Goal: Task Accomplishment & Management: Use online tool/utility

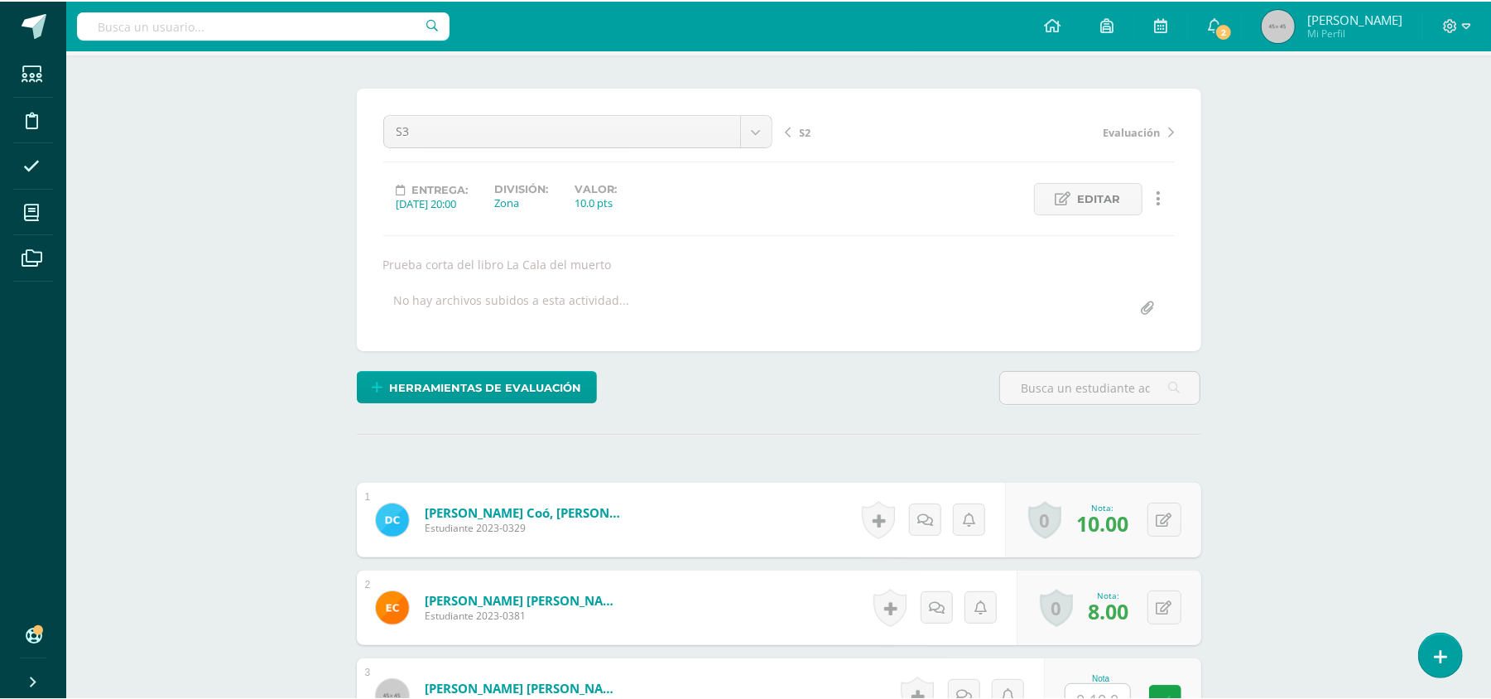
scroll to position [111, 0]
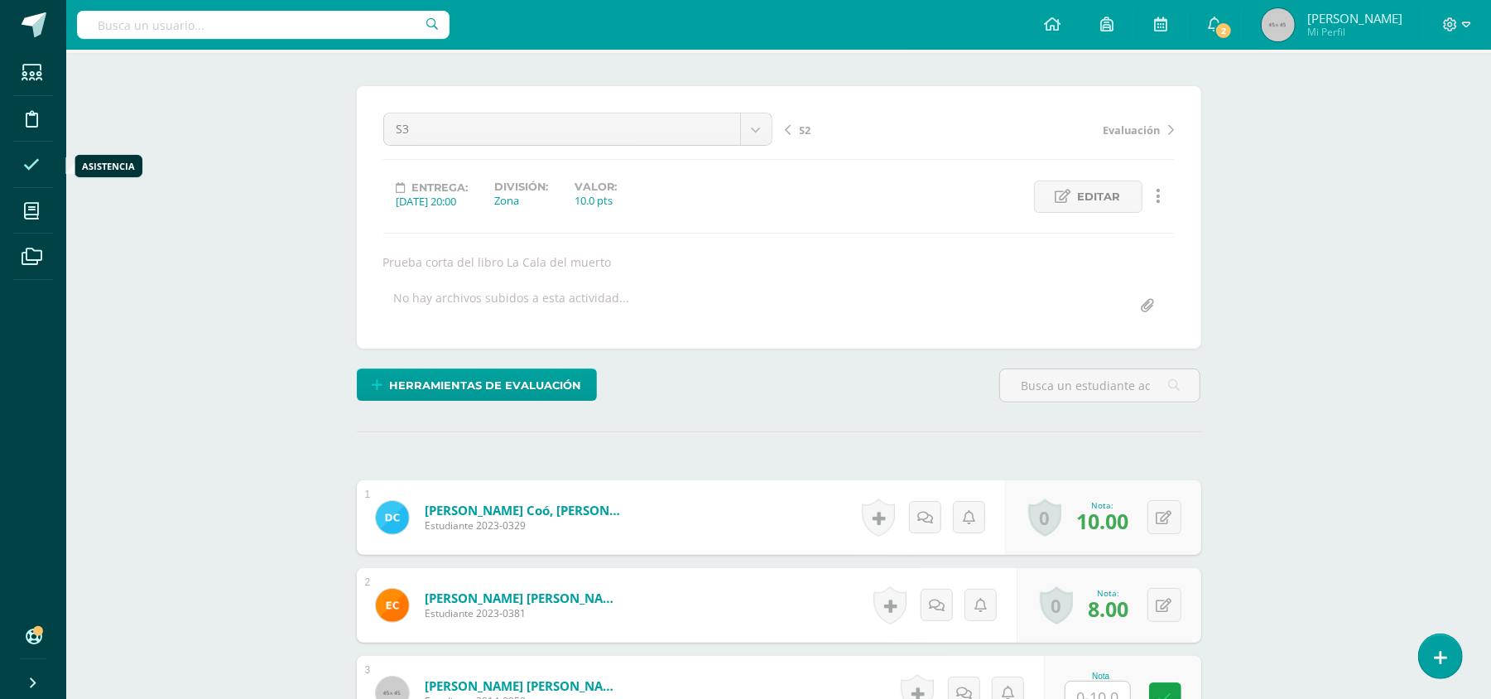
click at [30, 162] on icon at bounding box center [31, 164] width 17 height 17
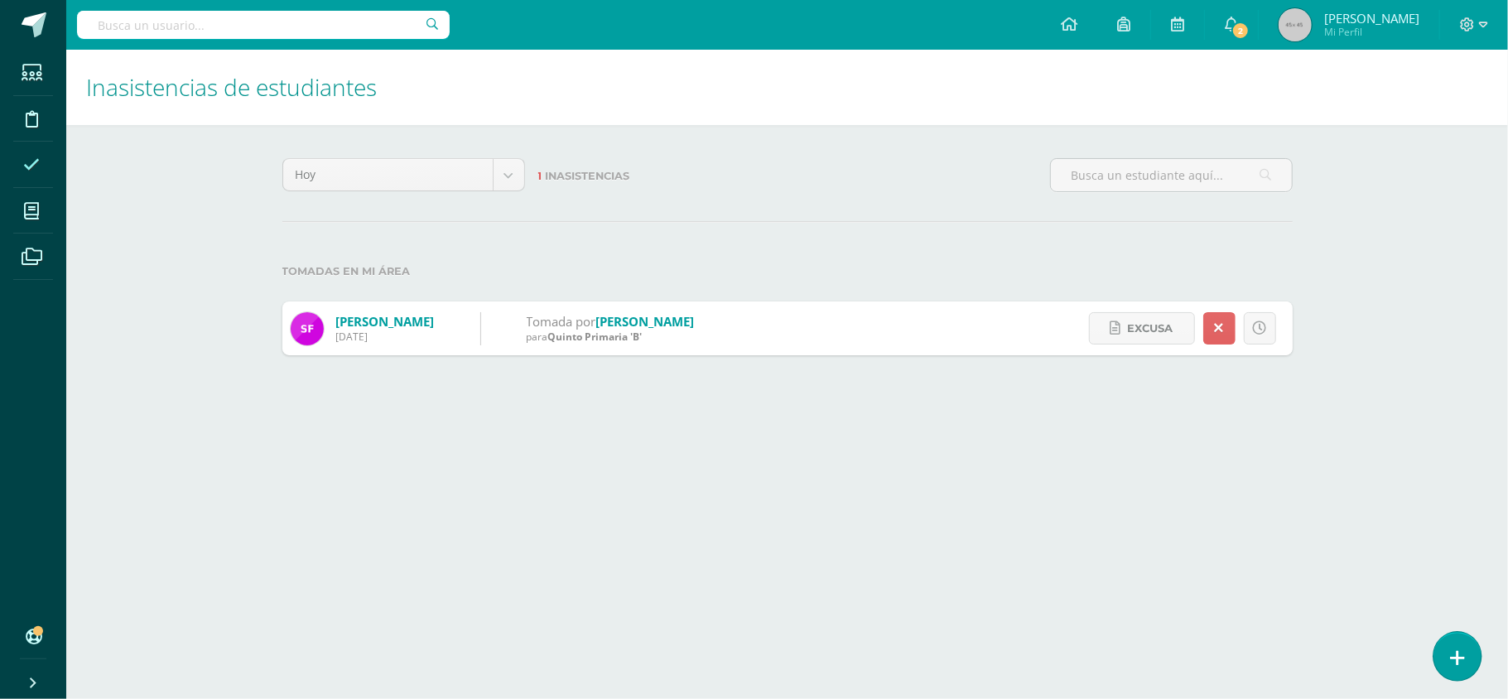
click at [1451, 650] on icon at bounding box center [1457, 657] width 15 height 19
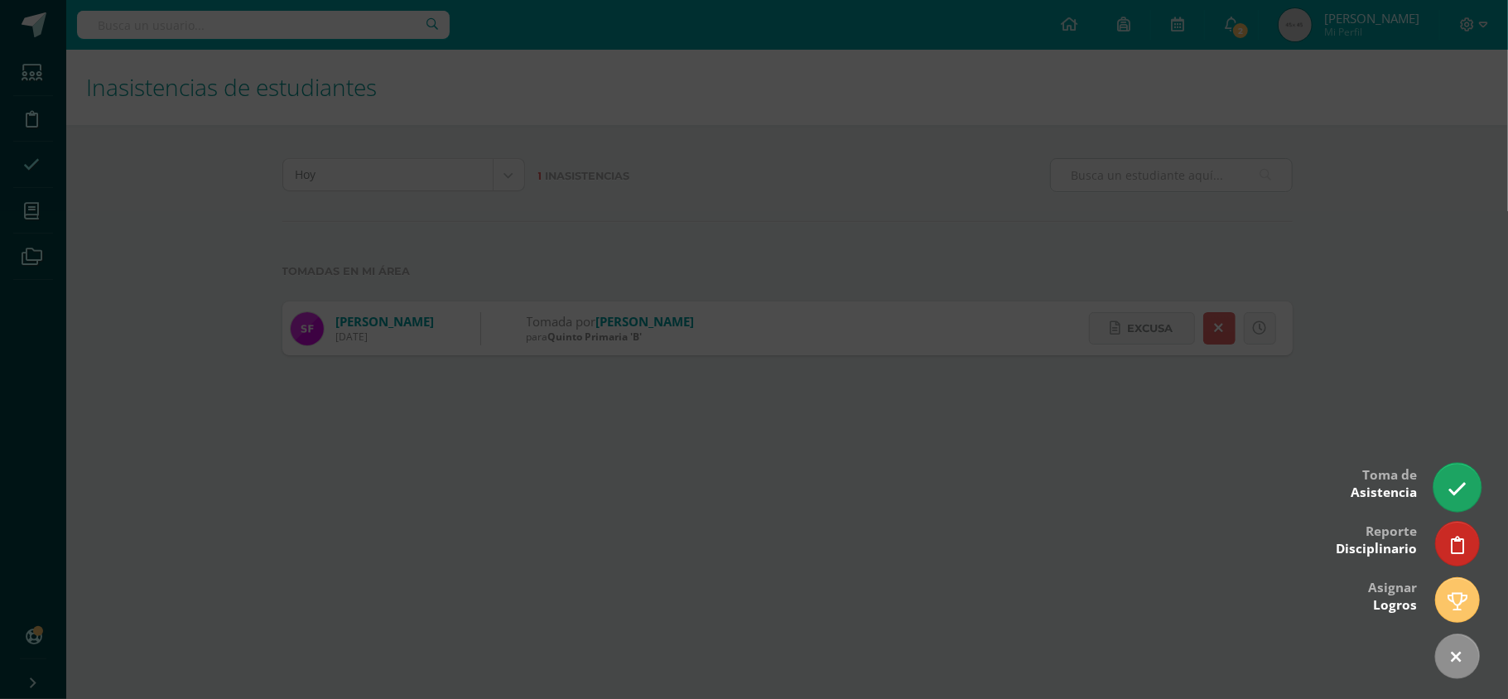
click at [1444, 484] on link at bounding box center [1456, 487] width 47 height 48
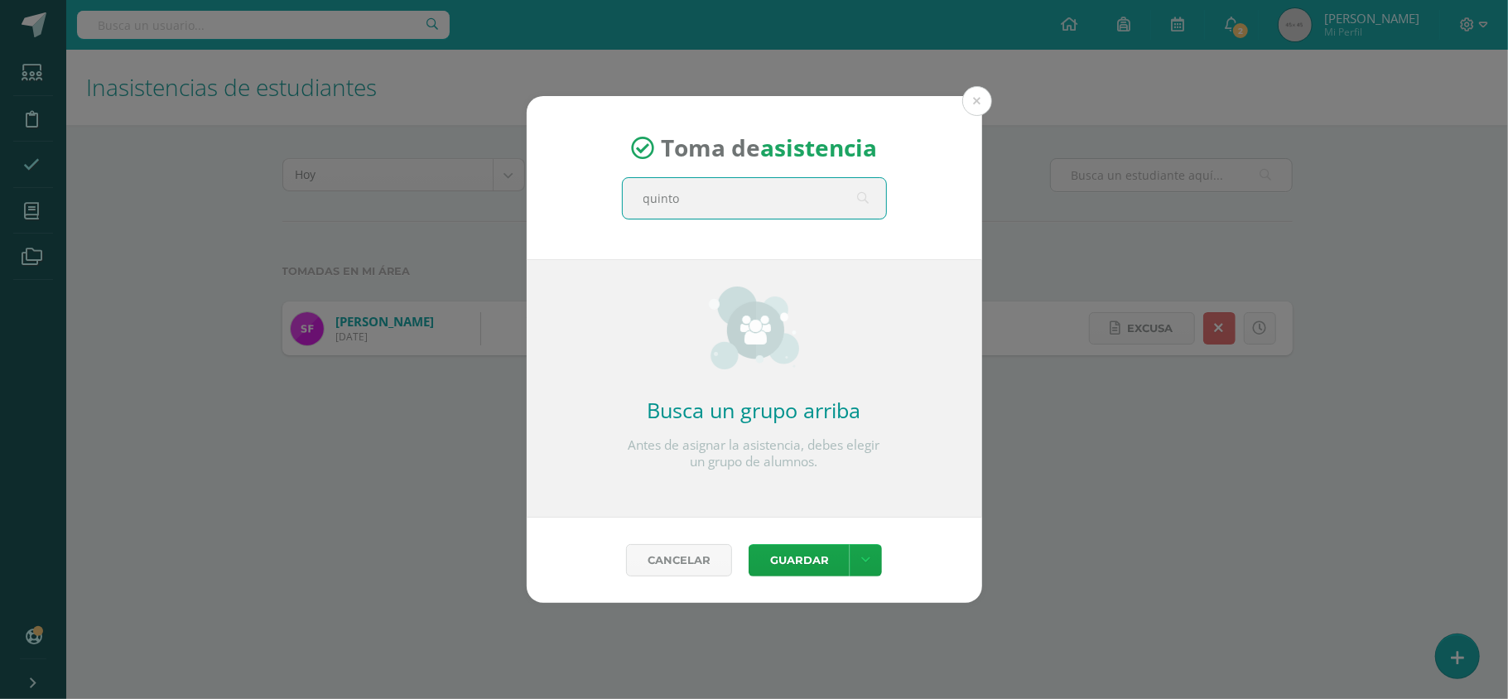
type input "quinto a"
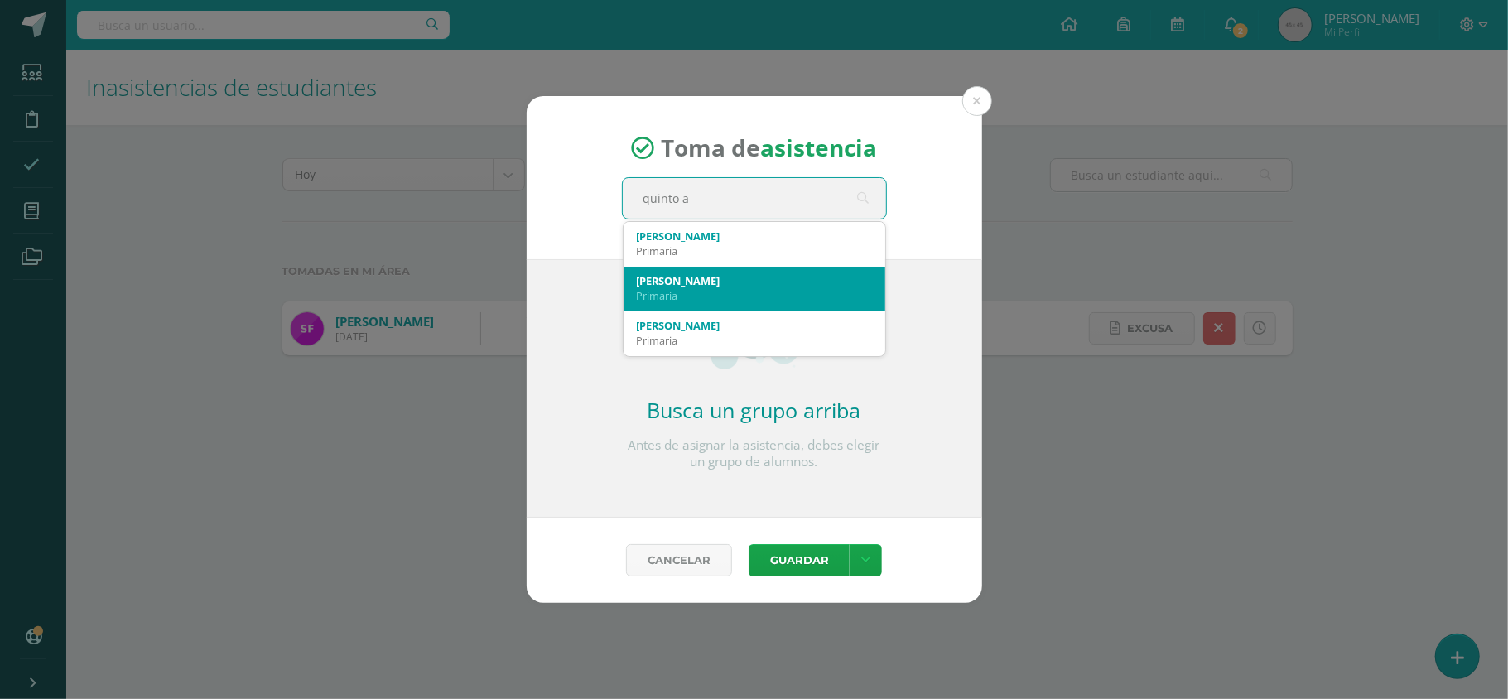
click at [745, 281] on div "Quinto A" at bounding box center [754, 280] width 235 height 15
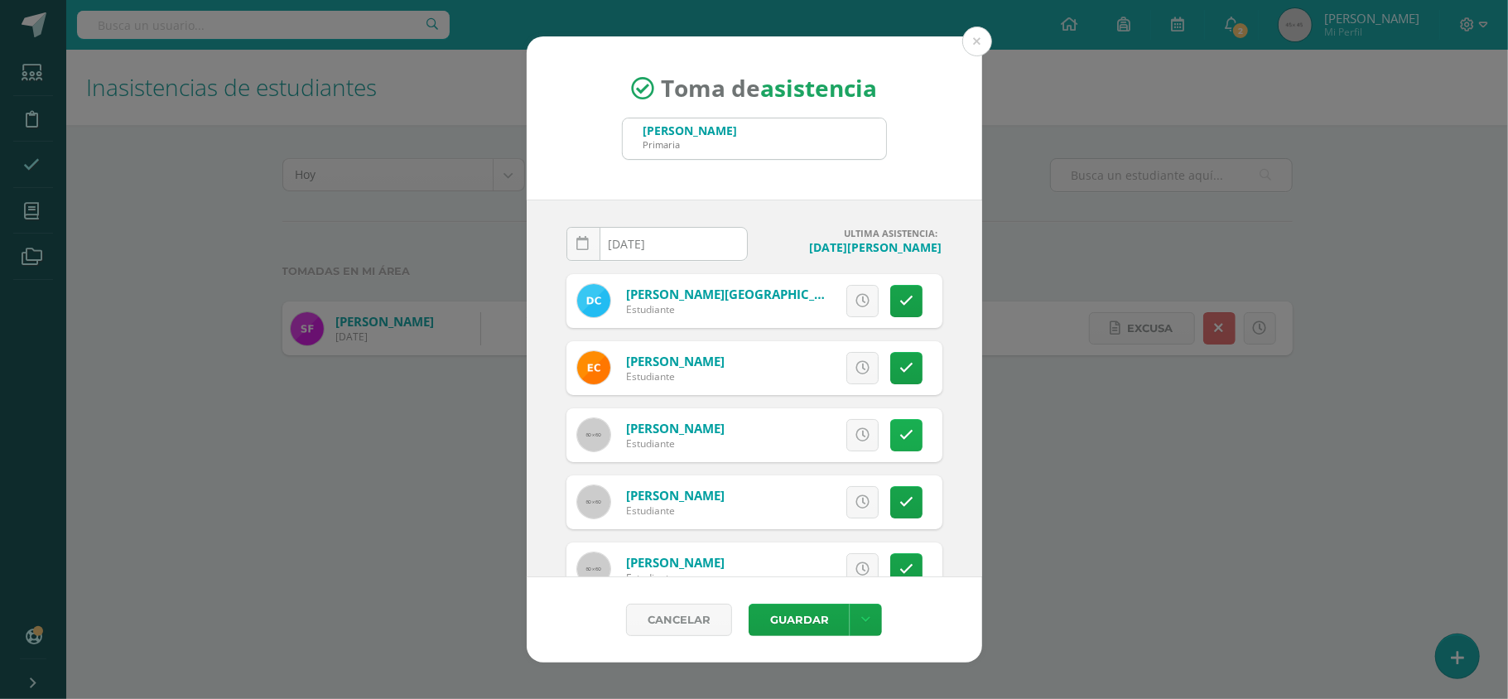
click at [899, 435] on icon at bounding box center [906, 435] width 14 height 14
click at [811, 431] on span "Excusa" at bounding box center [834, 435] width 46 height 31
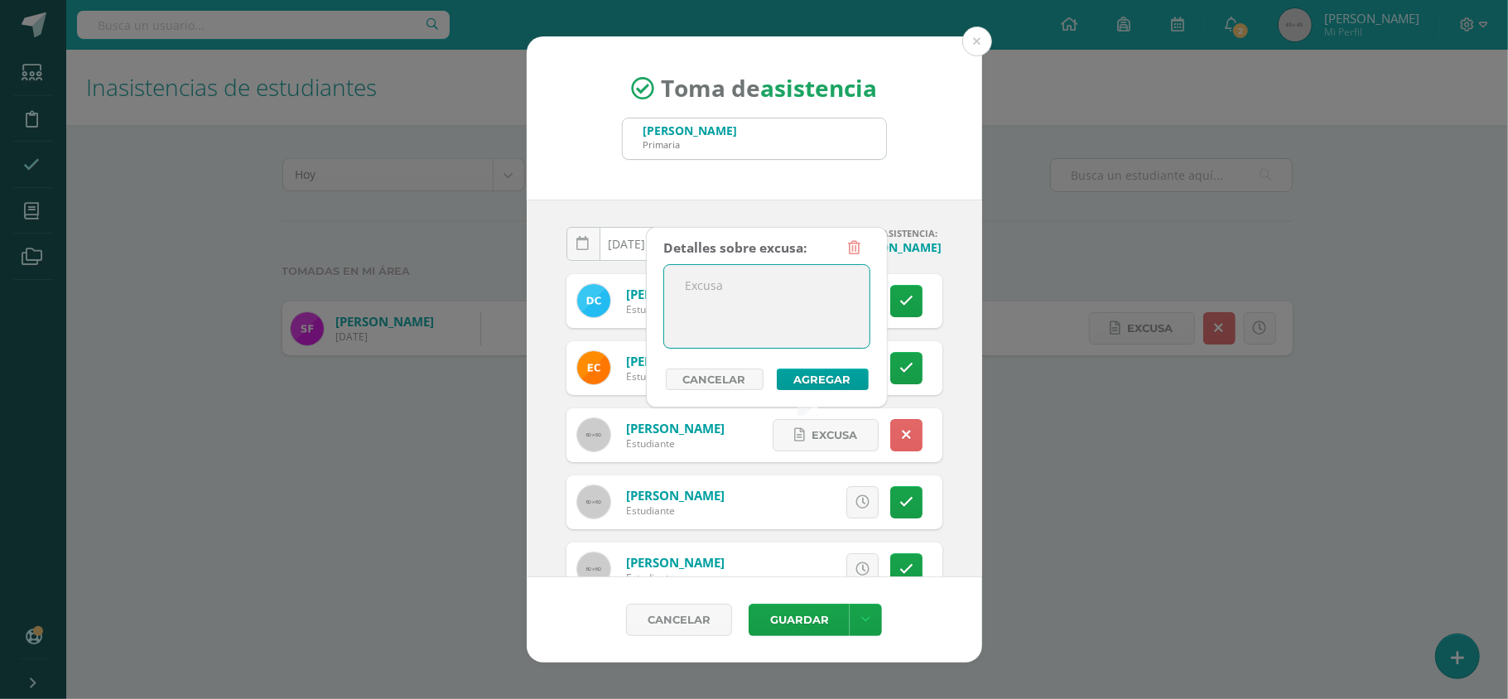
click at [729, 300] on textarea at bounding box center [766, 306] width 205 height 83
type textarea "Enferma"
click at [796, 379] on button "Agregar" at bounding box center [823, 379] width 92 height 22
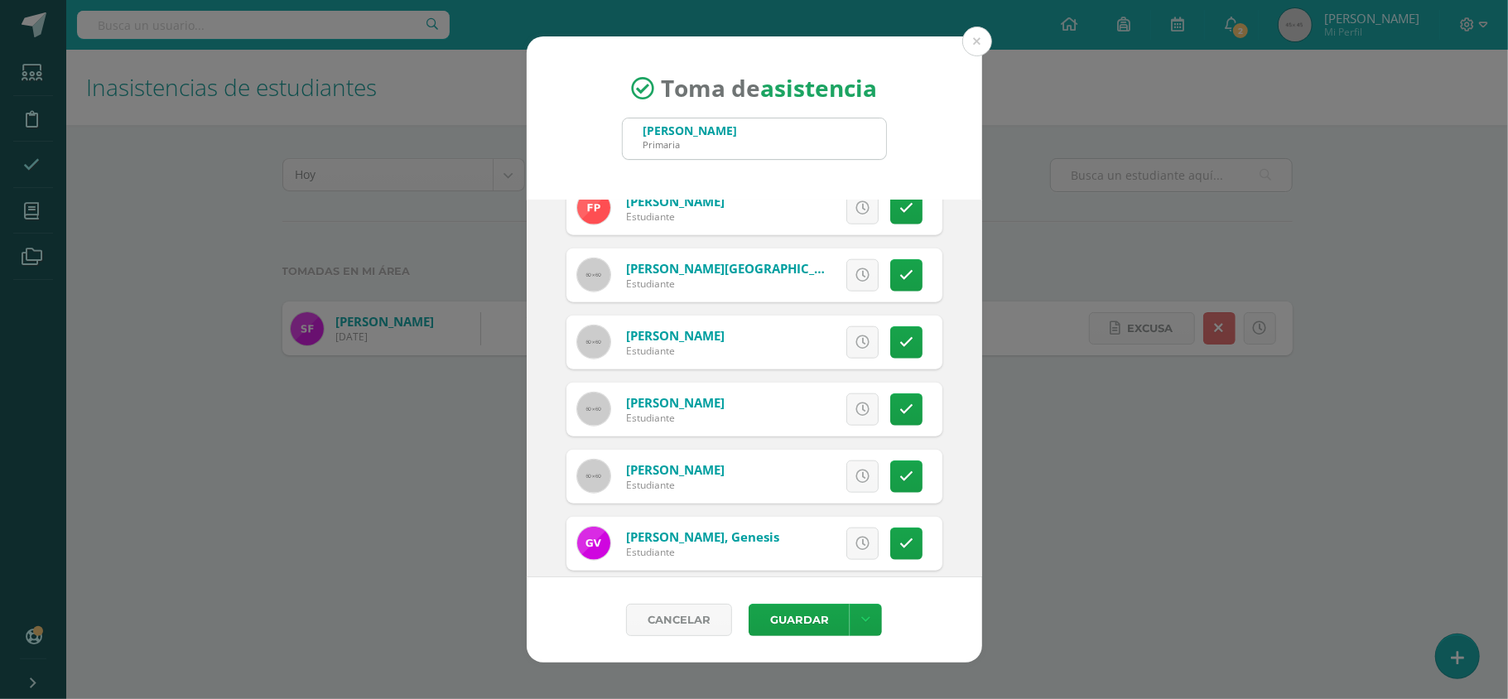
scroll to position [1320, 0]
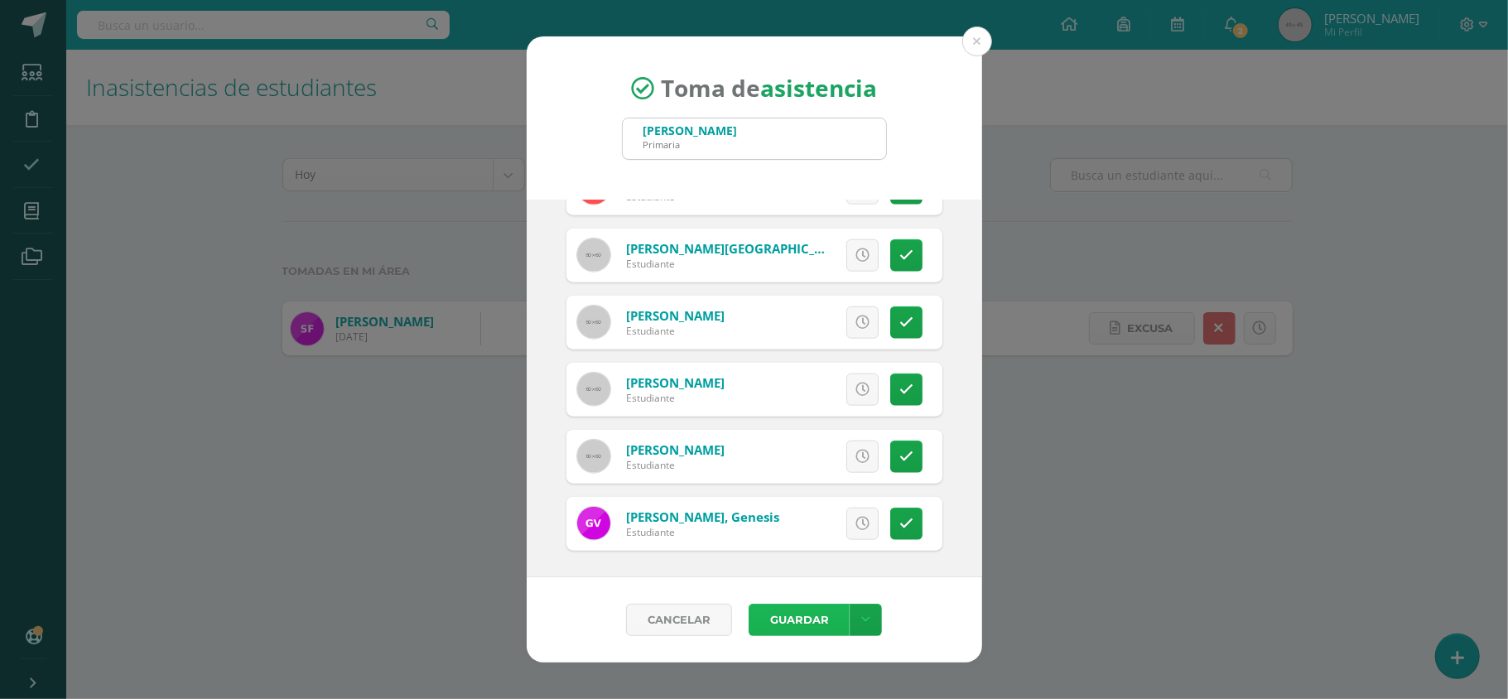
click at [801, 613] on button "Guardar" at bounding box center [798, 620] width 101 height 32
